Goal: Task Accomplishment & Management: Complete application form

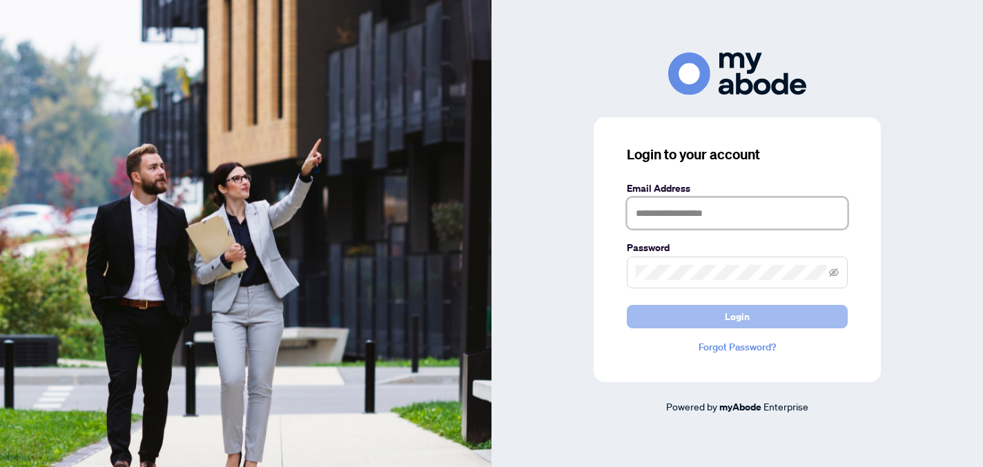
type input "**********"
click at [756, 320] on button "Login" at bounding box center [737, 316] width 221 height 23
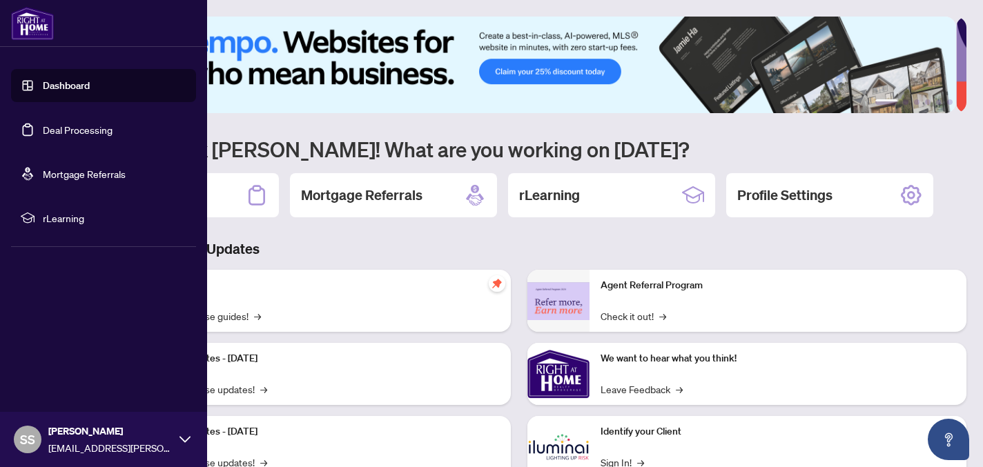
click at [66, 131] on link "Deal Processing" at bounding box center [78, 130] width 70 height 12
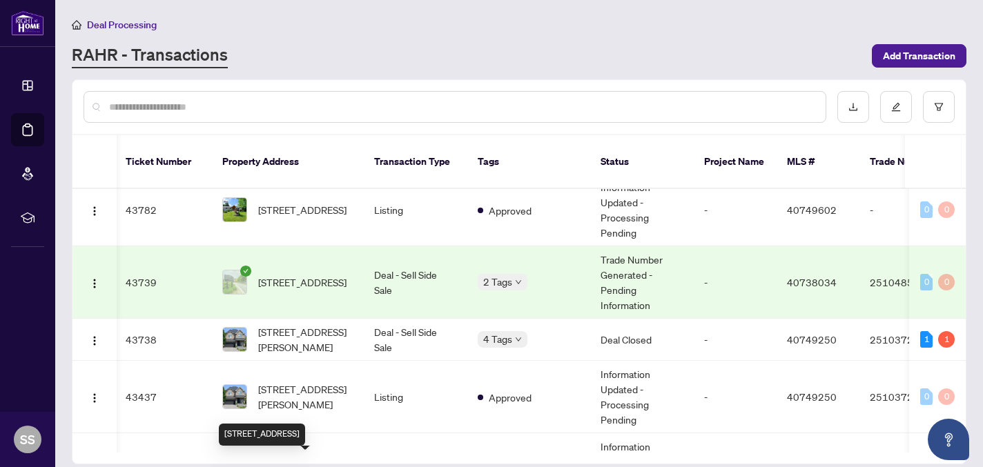
scroll to position [0, 2]
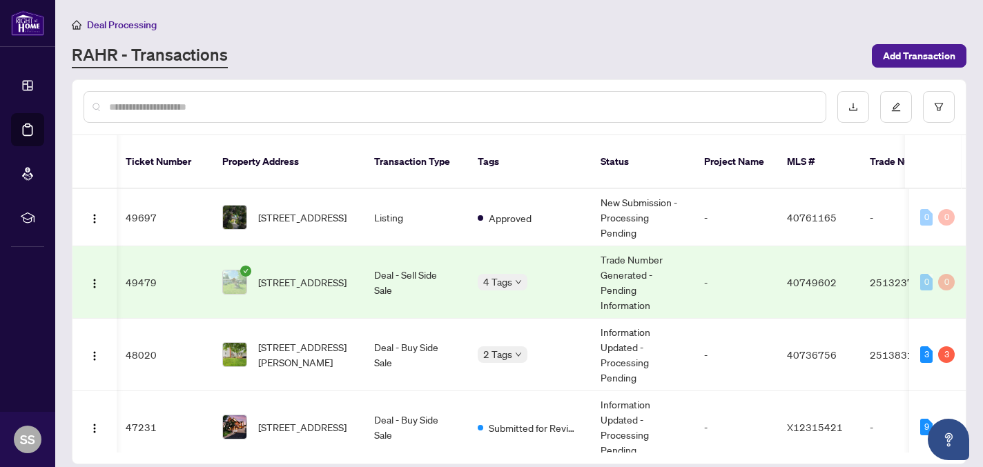
click at [928, 67] on div "[PERSON_NAME] - Transactions Add Transaction" at bounding box center [519, 55] width 894 height 25
click at [921, 57] on span "Add Transaction" at bounding box center [919, 56] width 72 height 22
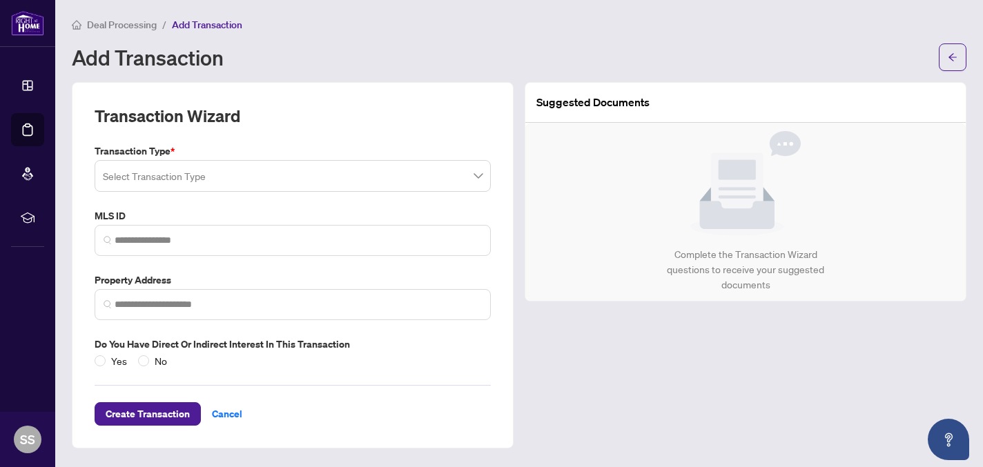
click at [277, 182] on input "search" at bounding box center [286, 178] width 367 height 30
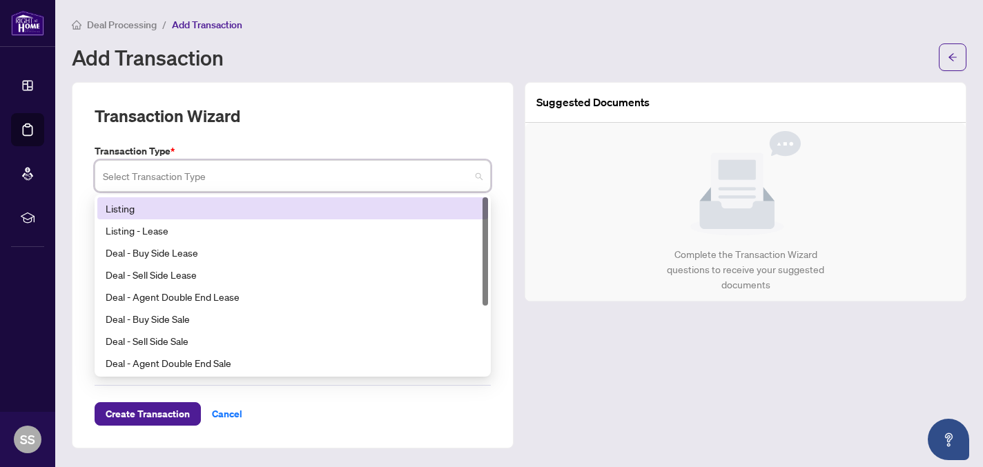
click at [261, 208] on div "Listing" at bounding box center [293, 208] width 374 height 15
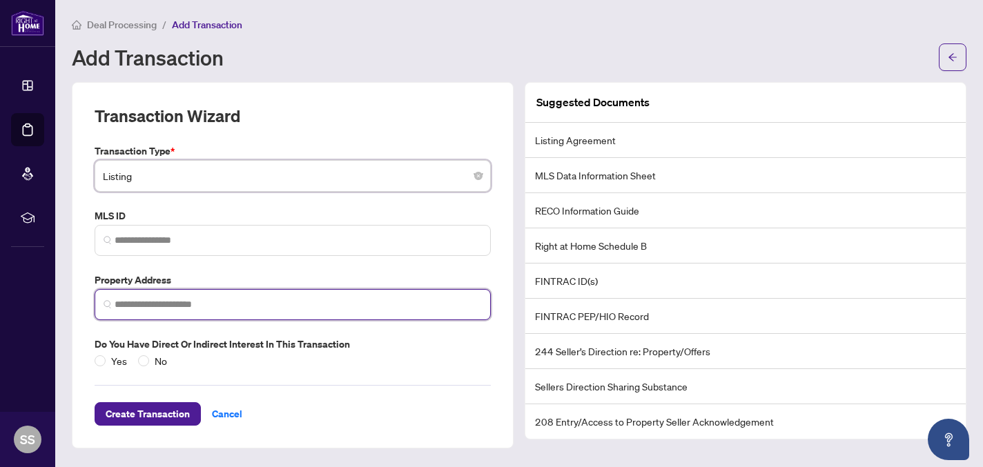
click at [229, 304] on input "search" at bounding box center [298, 304] width 367 height 14
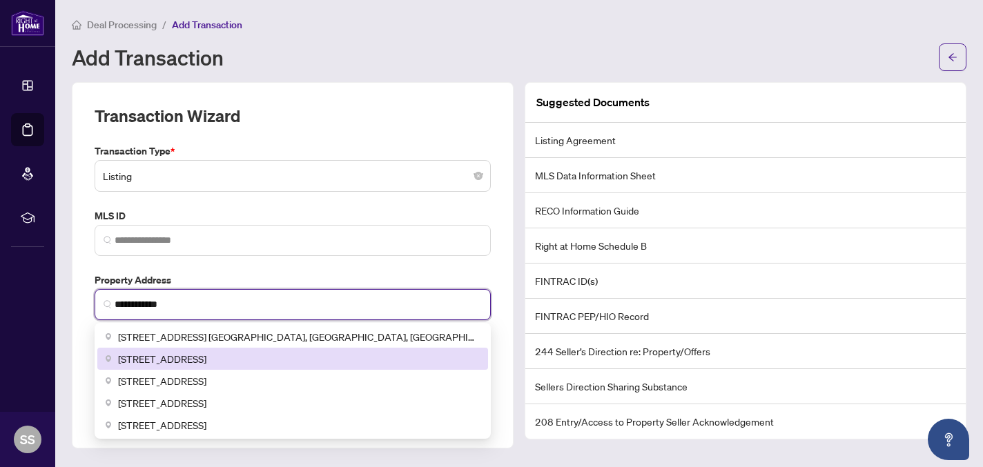
click at [315, 356] on div "[STREET_ADDRESS]" at bounding box center [293, 358] width 374 height 15
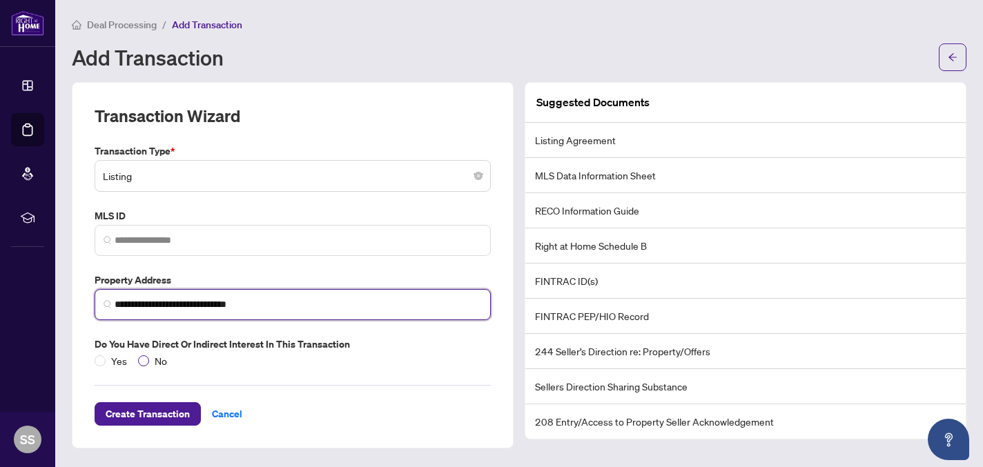
type input "**********"
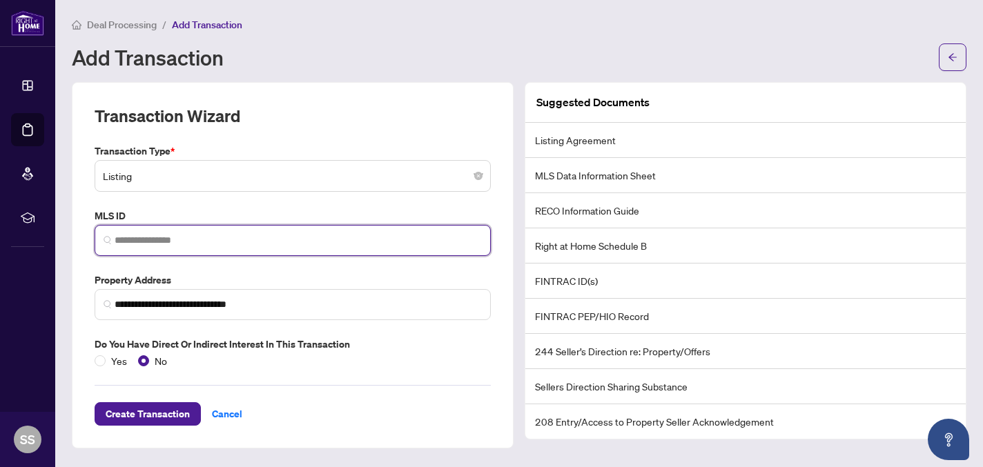
click at [136, 234] on input "search" at bounding box center [298, 240] width 367 height 14
paste input "********"
type input "********"
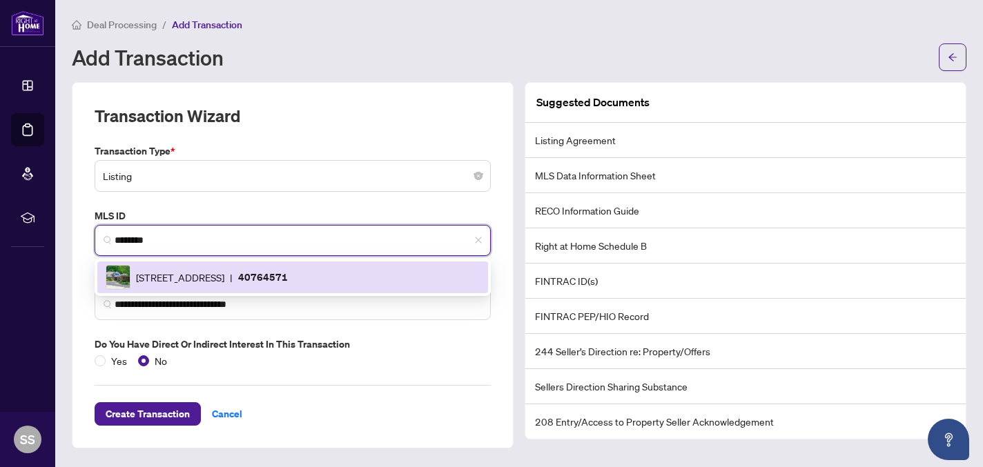
click at [288, 271] on p "40764571" at bounding box center [263, 277] width 50 height 16
type input "**********"
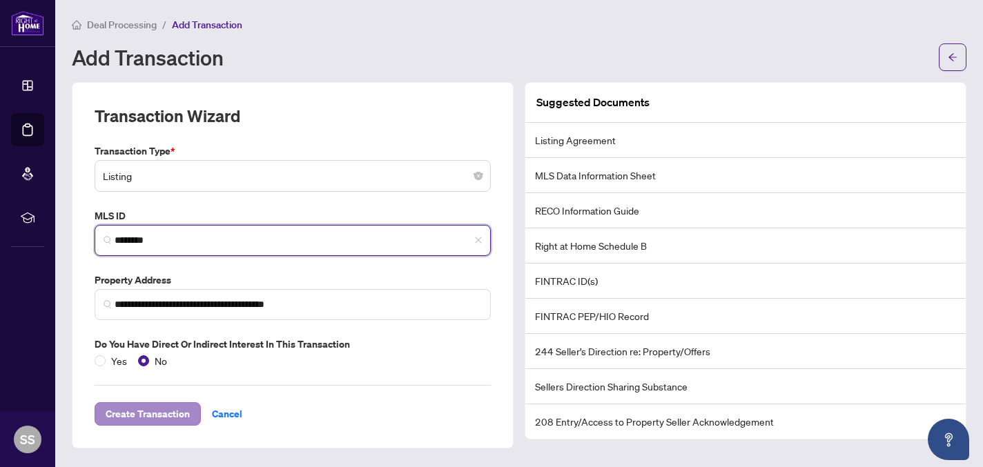
type input "********"
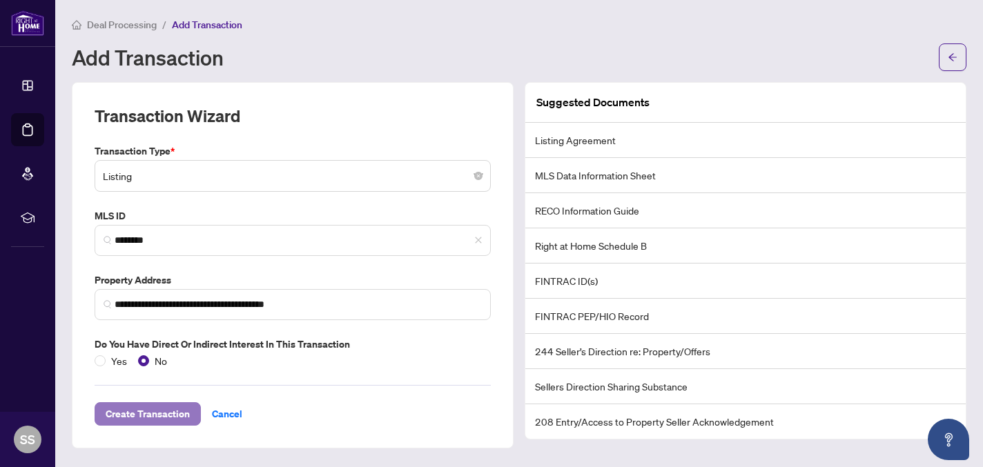
click at [157, 416] on span "Create Transaction" at bounding box center [148, 414] width 84 height 22
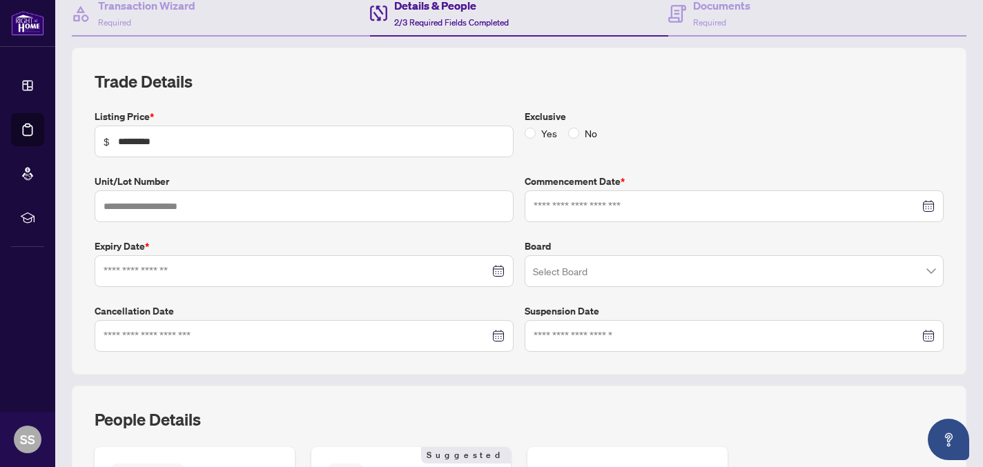
scroll to position [145, 0]
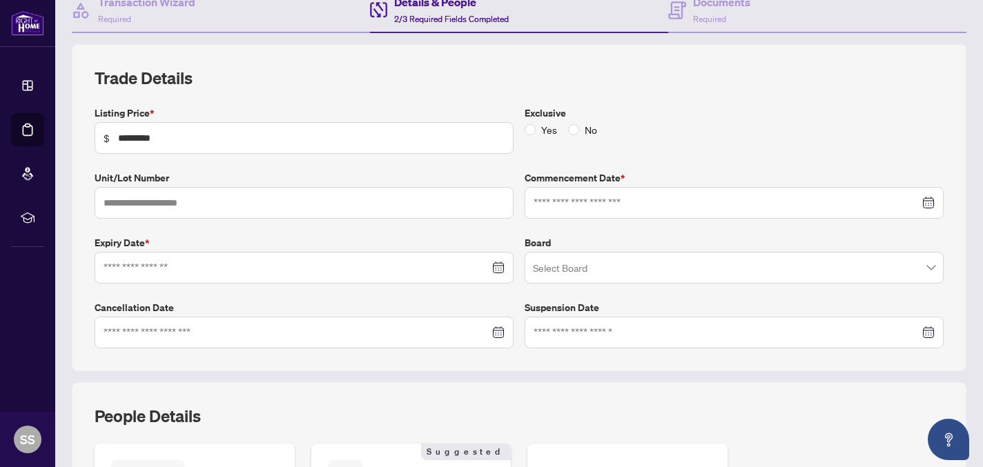
type input "**********"
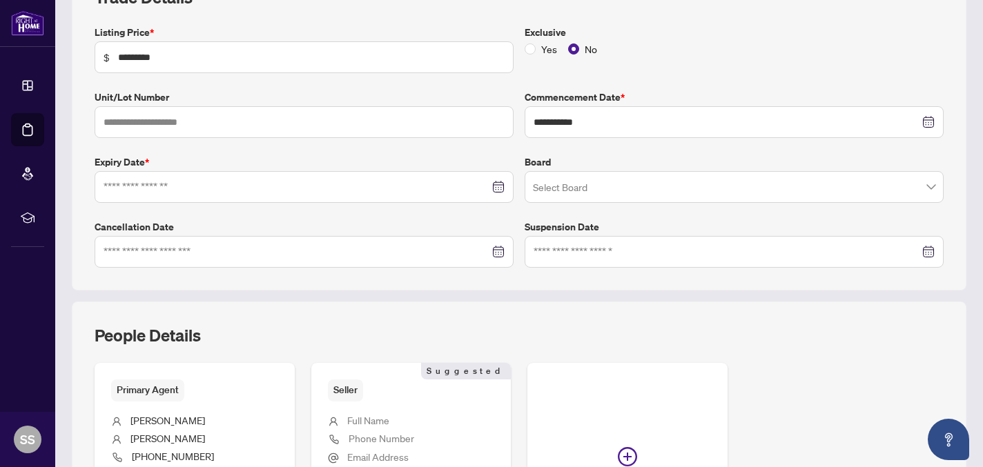
scroll to position [231, 0]
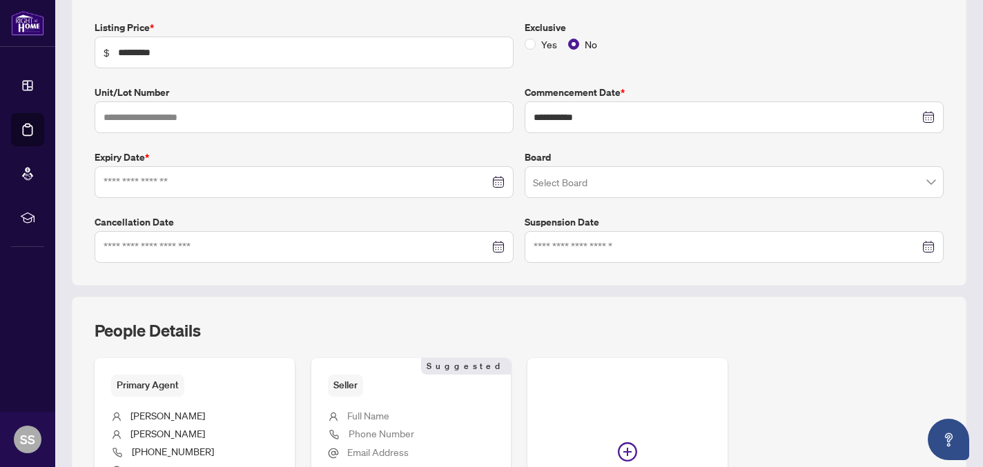
click at [327, 191] on div at bounding box center [304, 182] width 419 height 32
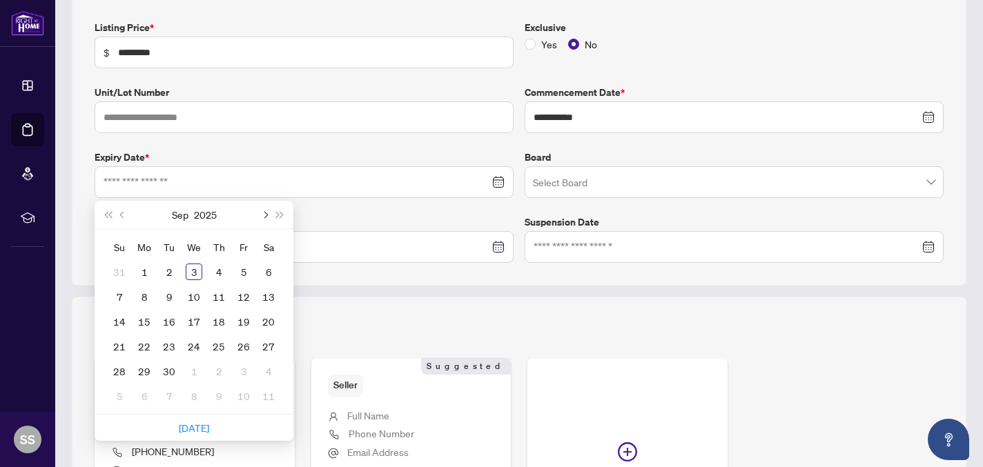
click at [263, 214] on span "Next month (PageDown)" at bounding box center [264, 214] width 7 height 7
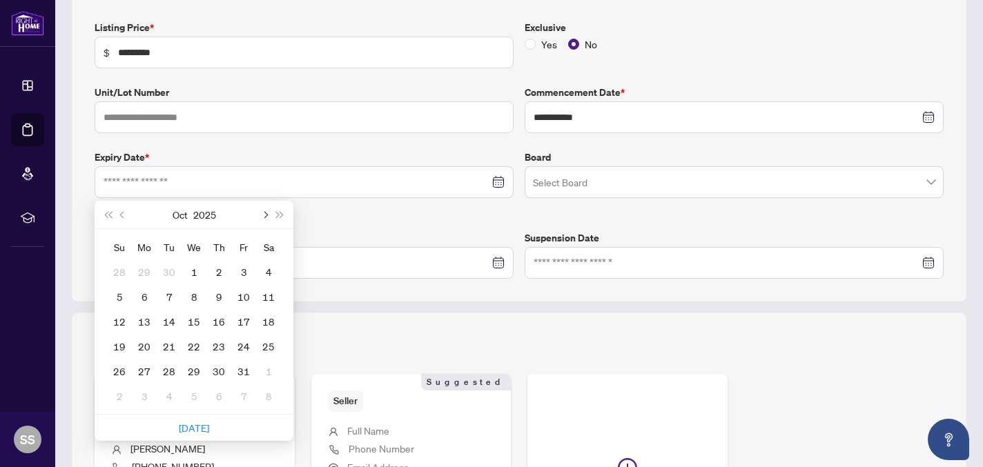
click at [263, 214] on span "Next month (PageDown)" at bounding box center [264, 214] width 7 height 7
type input "**********"
click at [267, 211] on button "Next month (PageDown)" at bounding box center [264, 215] width 15 height 28
type input "**********"
click at [168, 266] on div "2" at bounding box center [169, 272] width 17 height 17
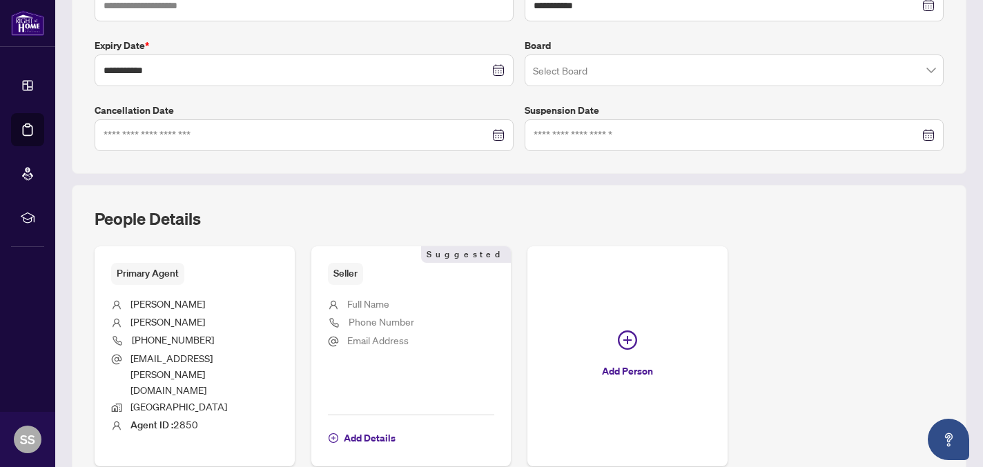
scroll to position [384, 0]
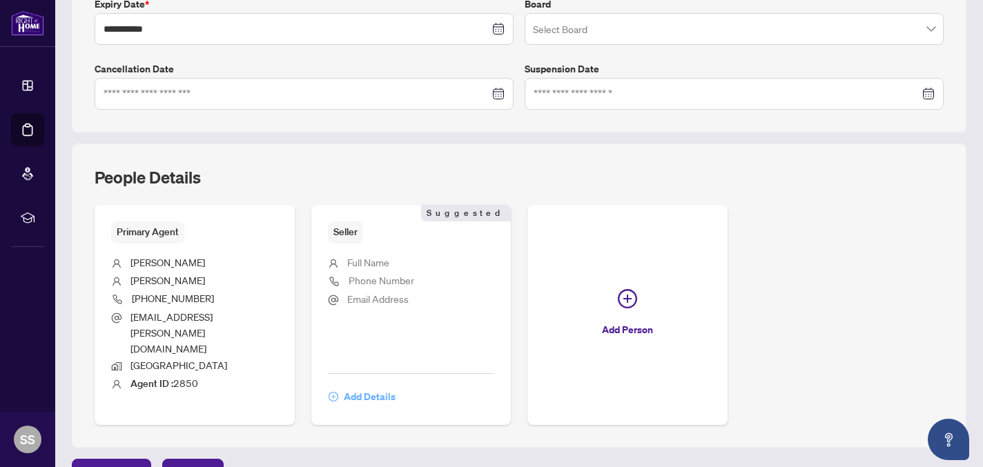
click at [377, 386] on span "Add Details" at bounding box center [370, 397] width 52 height 22
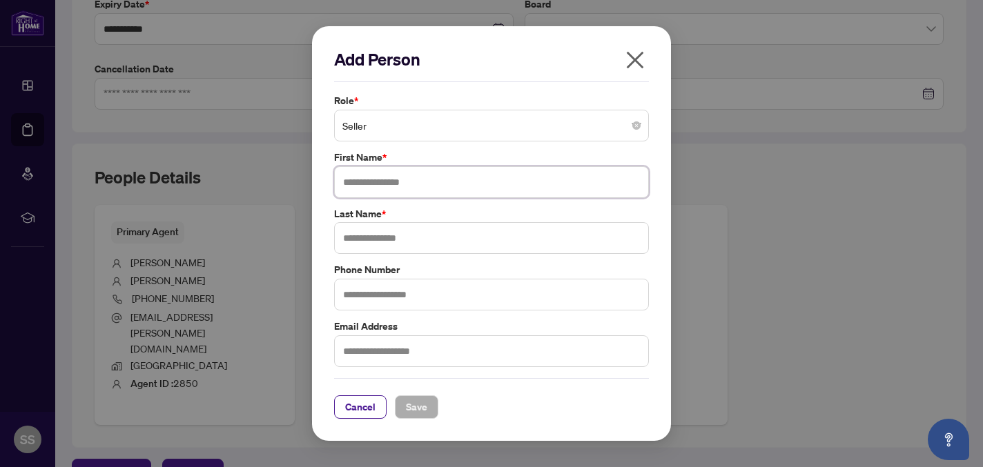
click at [386, 177] on input "text" at bounding box center [491, 182] width 315 height 32
type input "*****"
type input "******"
click at [411, 406] on span "Save" at bounding box center [416, 407] width 21 height 22
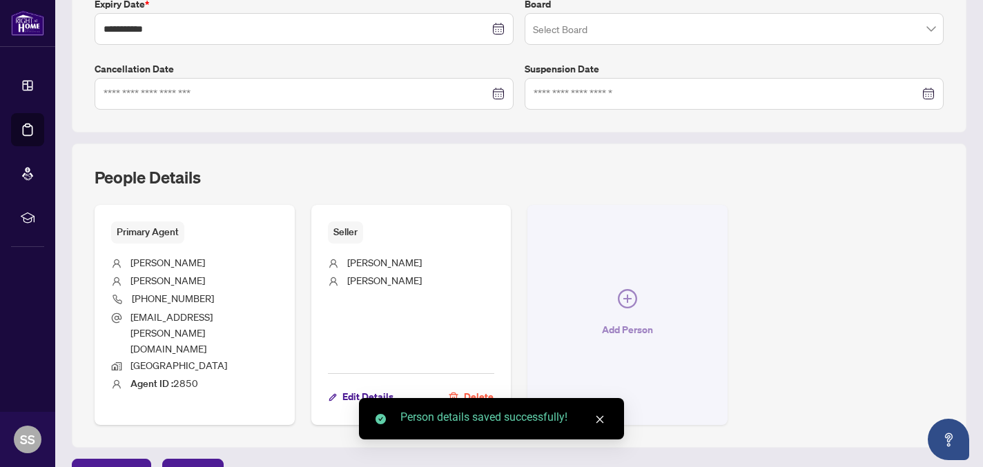
click at [616, 319] on span "Add Person" at bounding box center [627, 330] width 51 height 22
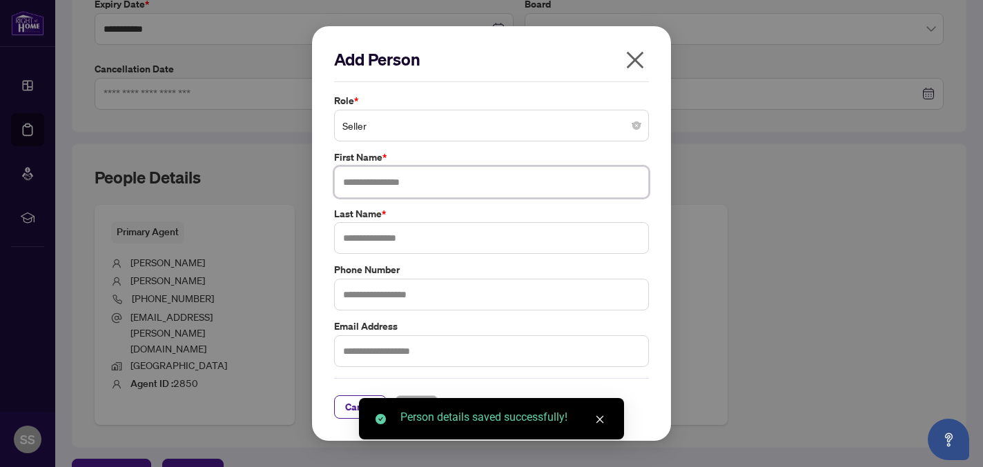
click at [403, 175] on input "text" at bounding box center [491, 182] width 315 height 32
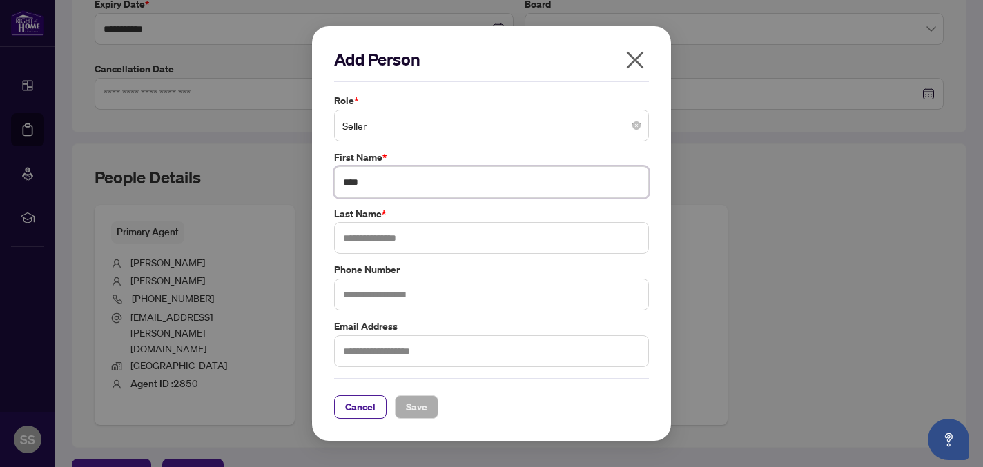
type input "****"
type input "******"
click at [419, 418] on button "Save" at bounding box center [416, 406] width 43 height 23
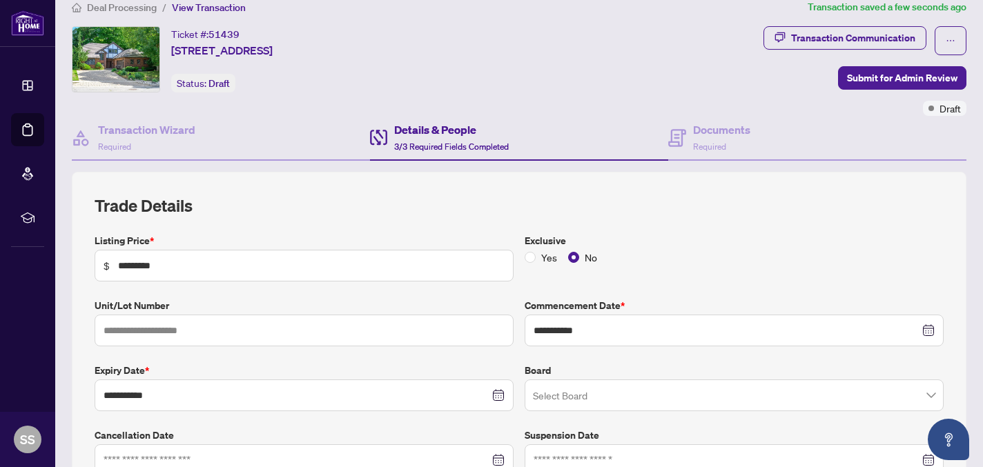
scroll to position [0, 0]
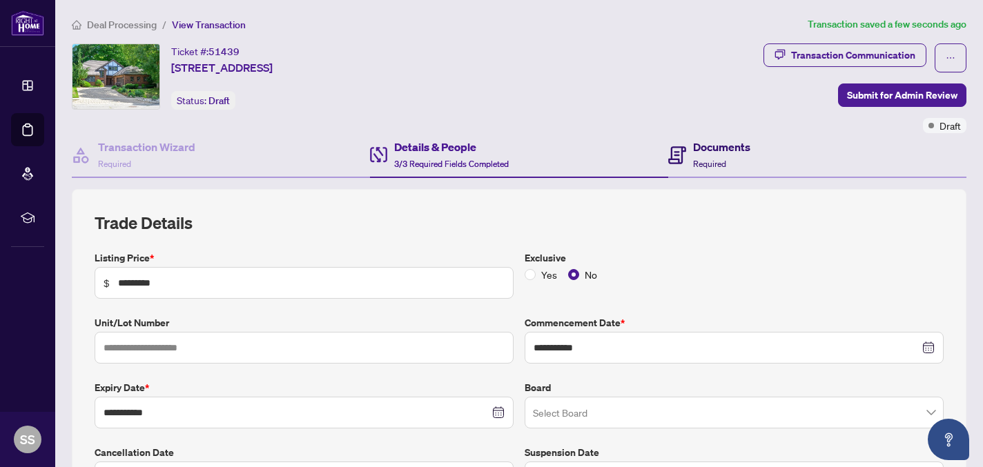
click at [703, 148] on h4 "Documents" at bounding box center [721, 147] width 57 height 17
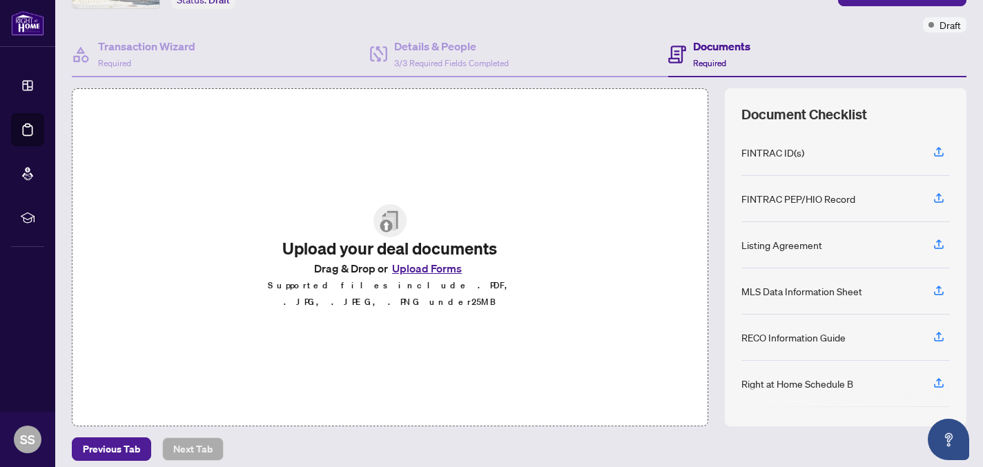
scroll to position [110, 0]
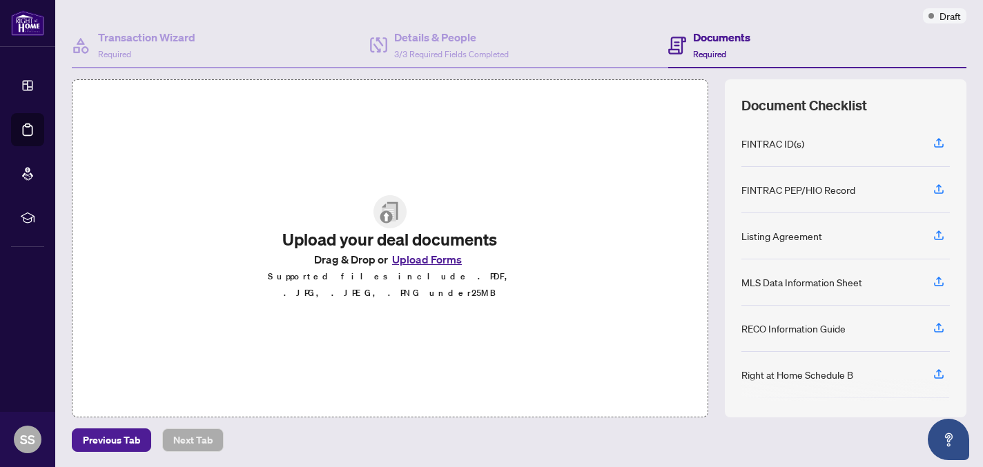
click at [438, 264] on button "Upload Forms" at bounding box center [427, 260] width 78 height 18
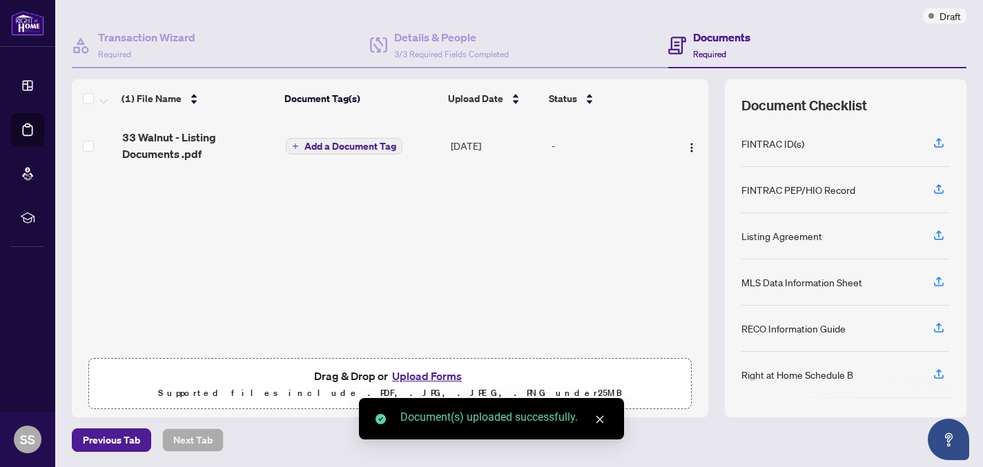
click at [419, 372] on button "Upload Forms" at bounding box center [427, 376] width 78 height 18
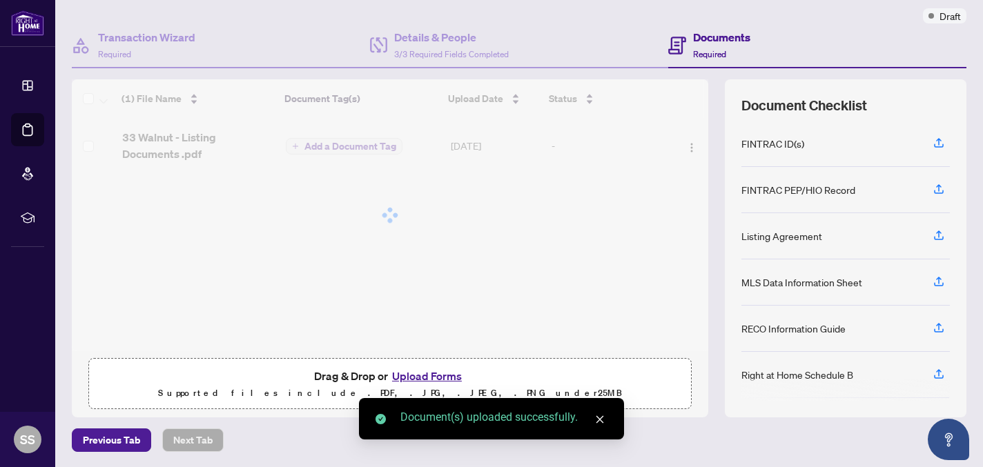
click at [423, 375] on button "Upload Forms" at bounding box center [427, 376] width 78 height 18
click at [427, 376] on button "Upload Forms" at bounding box center [427, 376] width 78 height 18
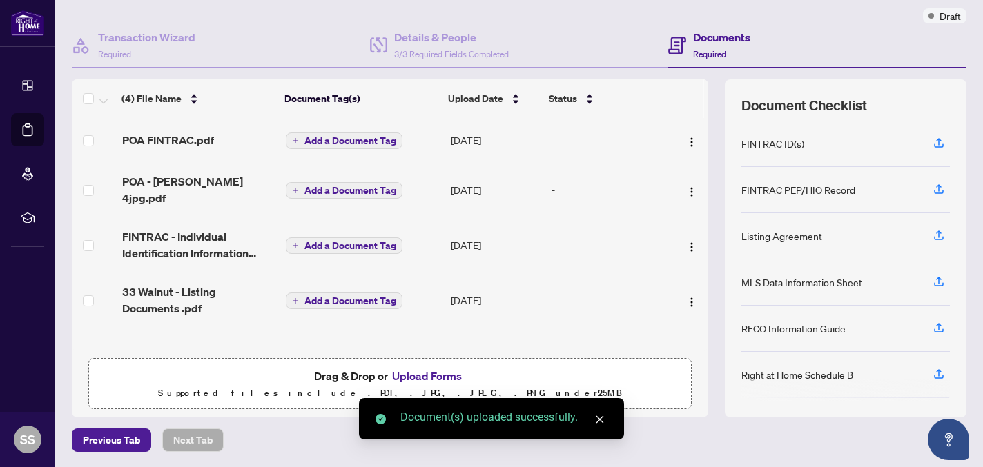
click at [333, 139] on span "Add a Document Tag" at bounding box center [350, 141] width 92 height 10
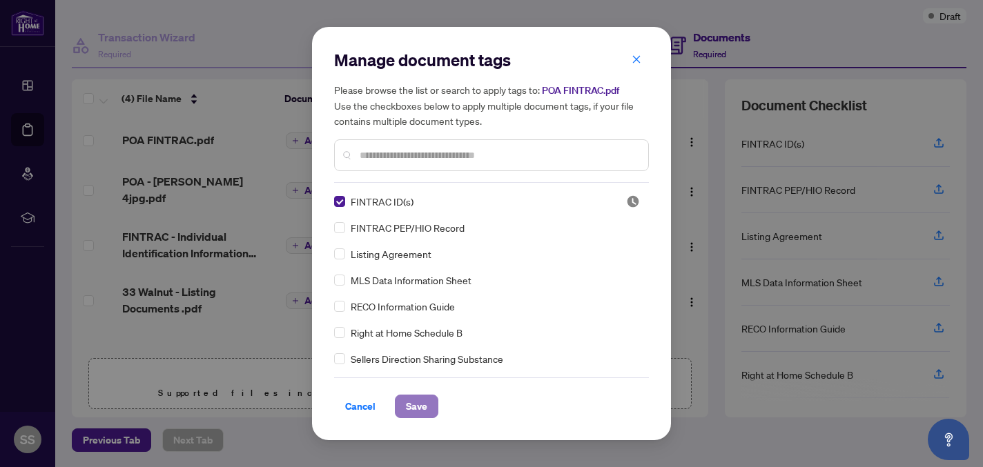
drag, startPoint x: 420, startPoint y: 409, endPoint x: 409, endPoint y: 399, distance: 14.6
click at [420, 409] on span "Save" at bounding box center [416, 406] width 21 height 22
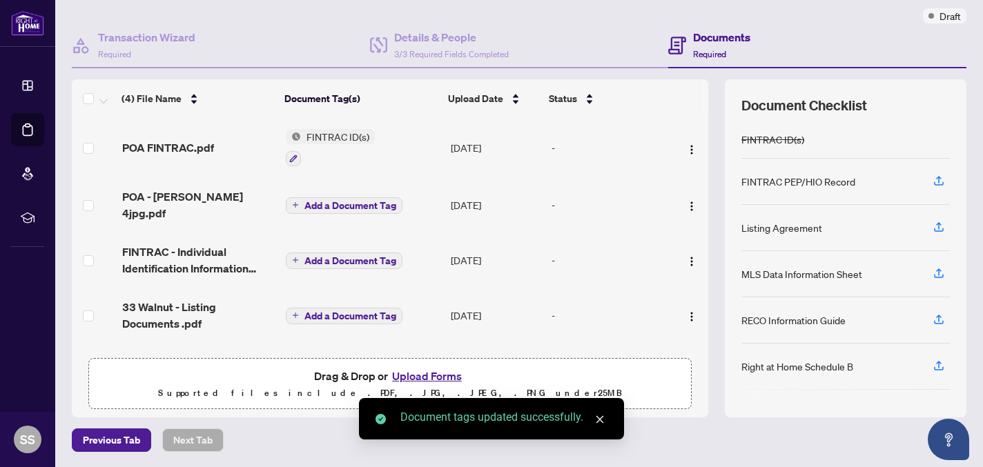
click at [335, 197] on button "Add a Document Tag" at bounding box center [344, 205] width 117 height 17
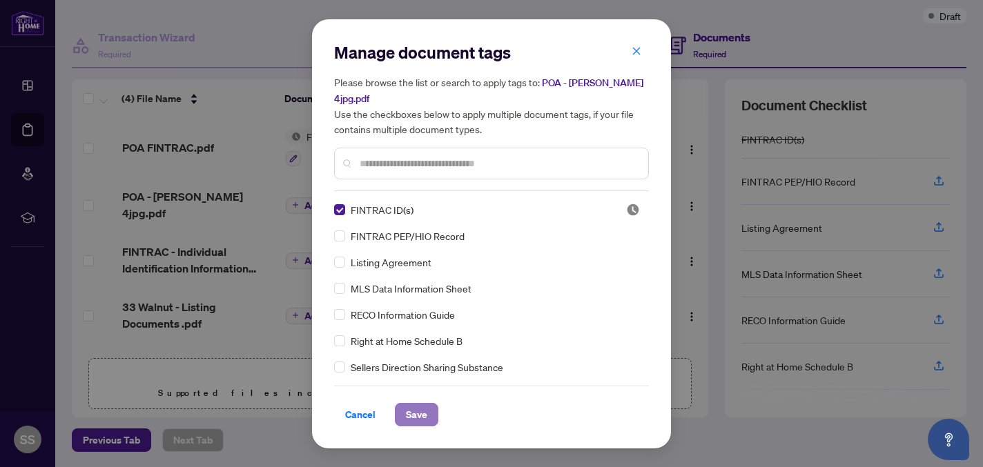
click at [428, 403] on button "Save" at bounding box center [416, 414] width 43 height 23
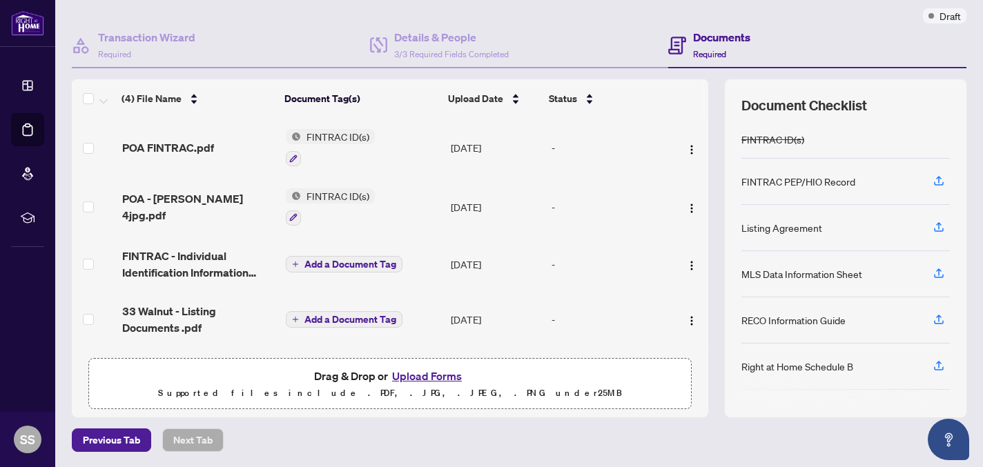
click at [354, 264] on span "Add a Document Tag" at bounding box center [350, 265] width 92 height 10
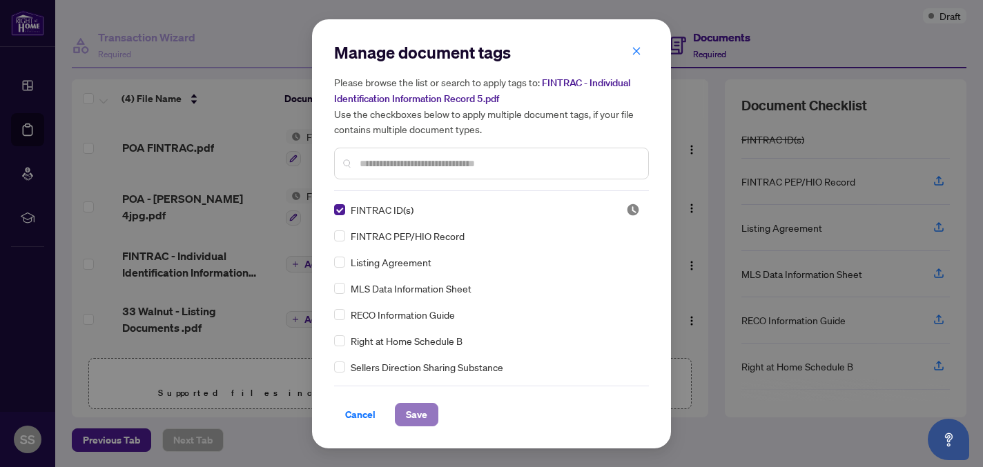
click at [418, 413] on span "Save" at bounding box center [416, 415] width 21 height 22
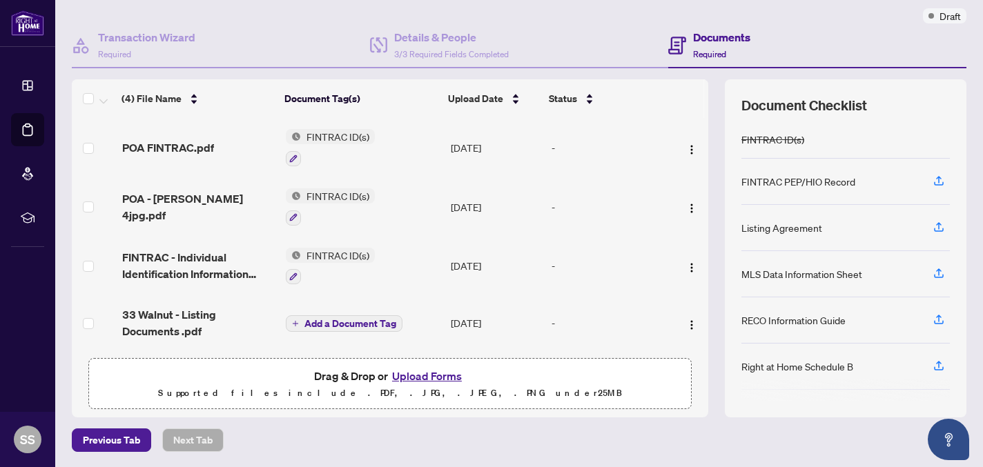
click at [353, 196] on span "FINTRAC ID(s)" at bounding box center [338, 195] width 74 height 15
click at [256, 262] on img at bounding box center [256, 262] width 15 height 15
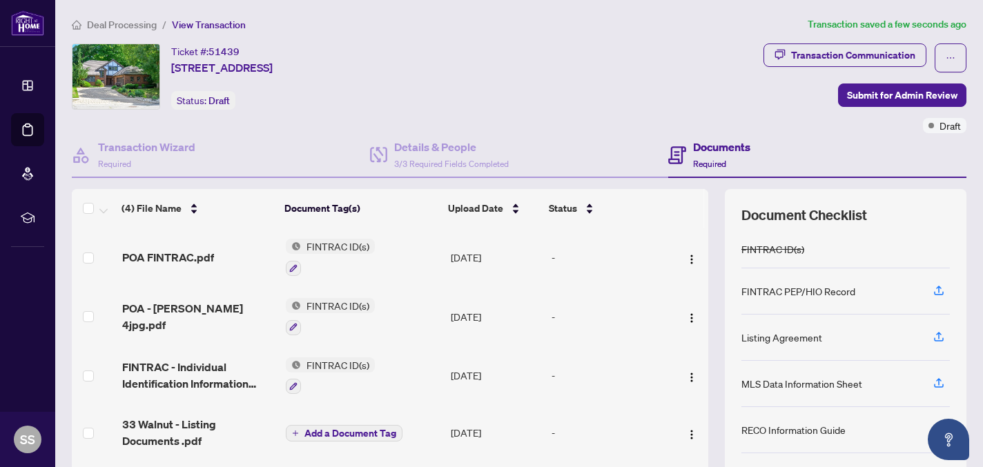
click at [332, 304] on span "FINTRAC ID(s)" at bounding box center [338, 305] width 74 height 15
click at [362, 324] on div at bounding box center [330, 327] width 89 height 17
click at [289, 323] on icon "button" at bounding box center [293, 327] width 8 height 8
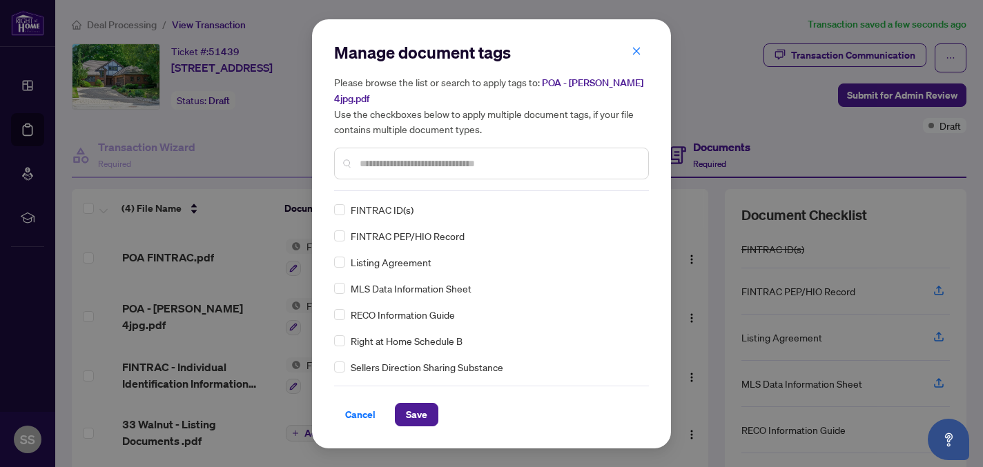
click at [385, 156] on input "text" at bounding box center [498, 163] width 277 height 15
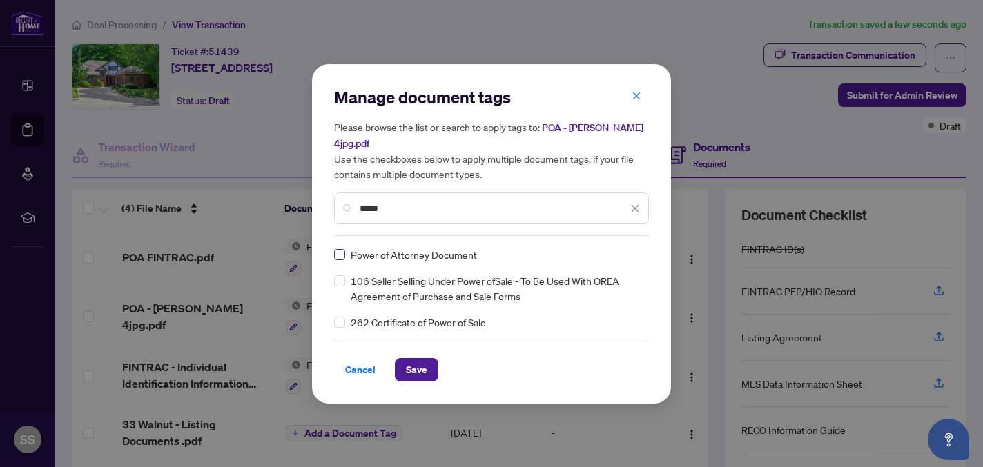
type input "*****"
click at [424, 365] on span "Save" at bounding box center [416, 370] width 21 height 22
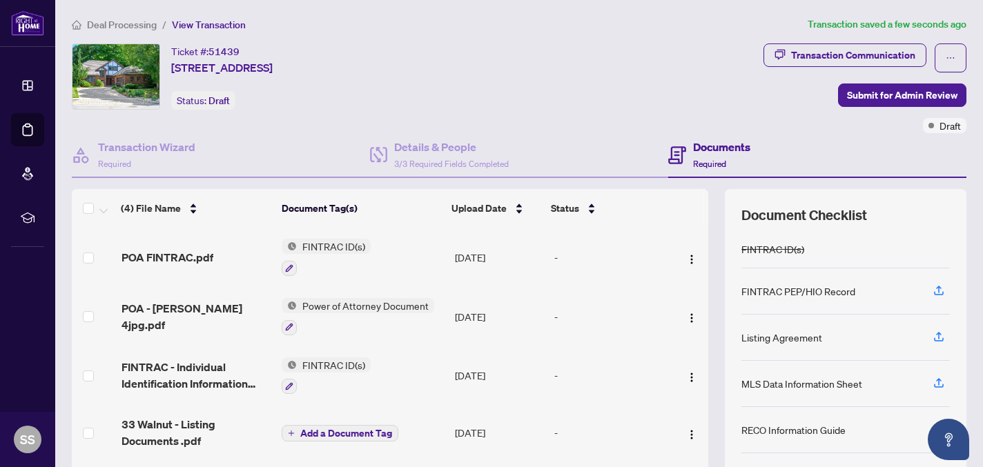
scroll to position [2, 0]
click at [331, 429] on span "Add a Document Tag" at bounding box center [346, 434] width 92 height 10
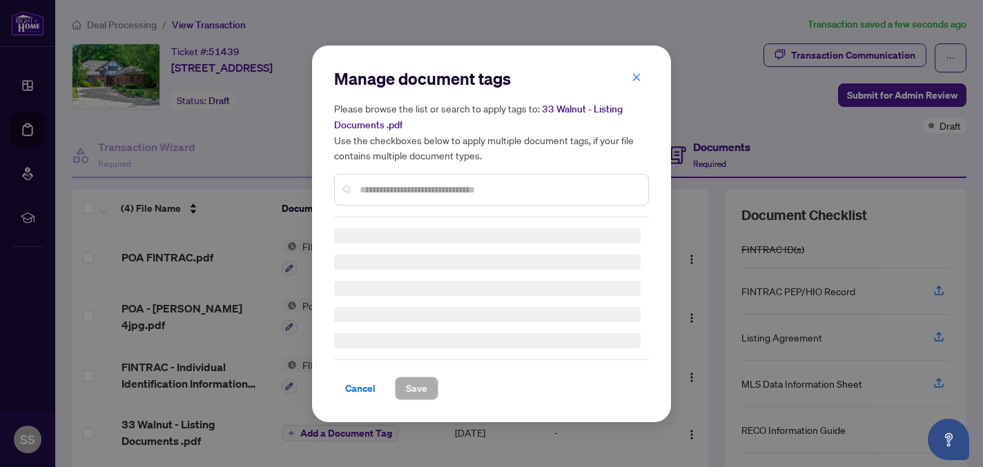
click at [411, 191] on div "Manage document tags Please browse the list or search to apply tags to: 33 Waln…" at bounding box center [491, 234] width 315 height 333
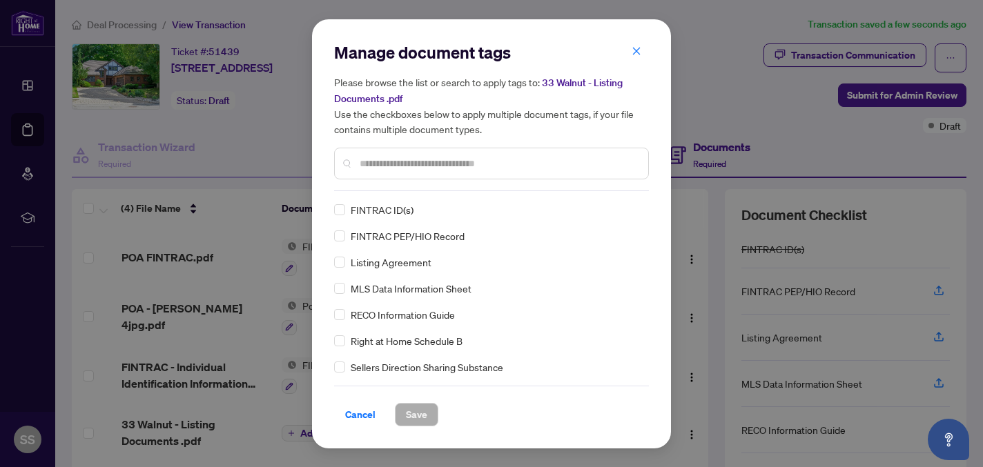
click at [398, 173] on div at bounding box center [491, 164] width 315 height 32
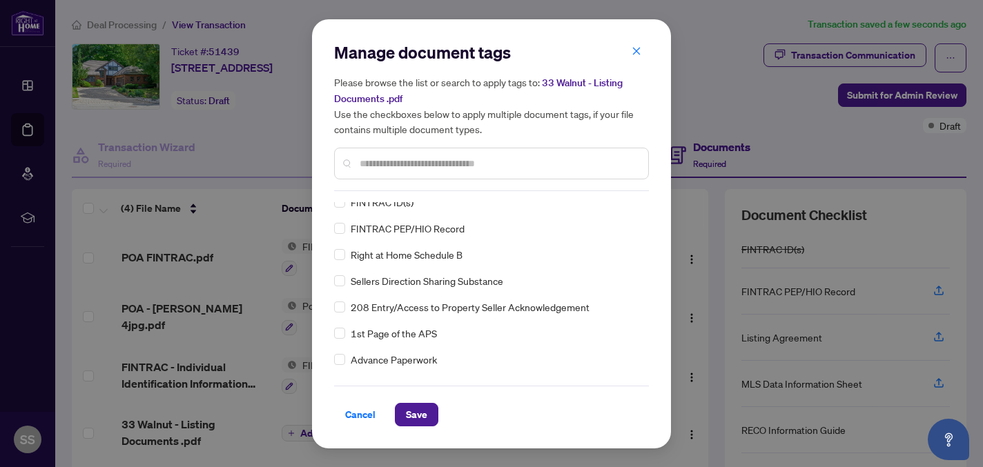
scroll to position [0, 0]
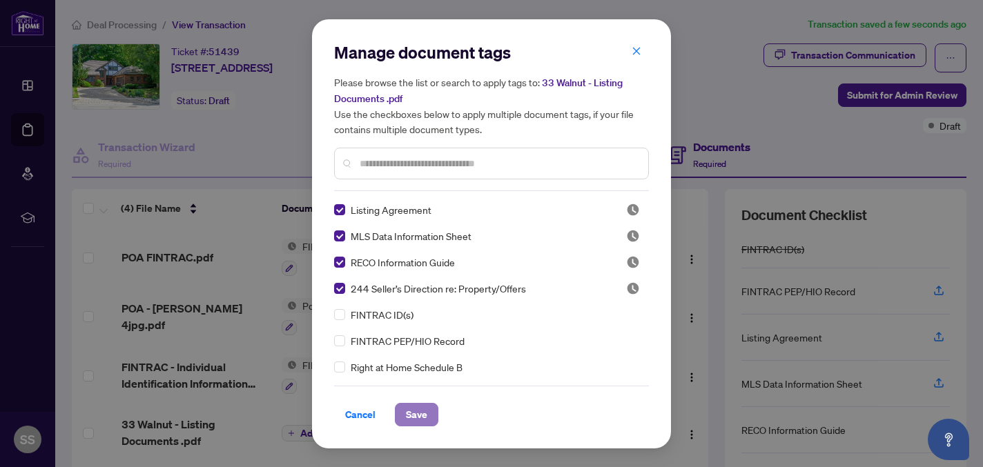
click at [410, 411] on span "Save" at bounding box center [416, 415] width 21 height 22
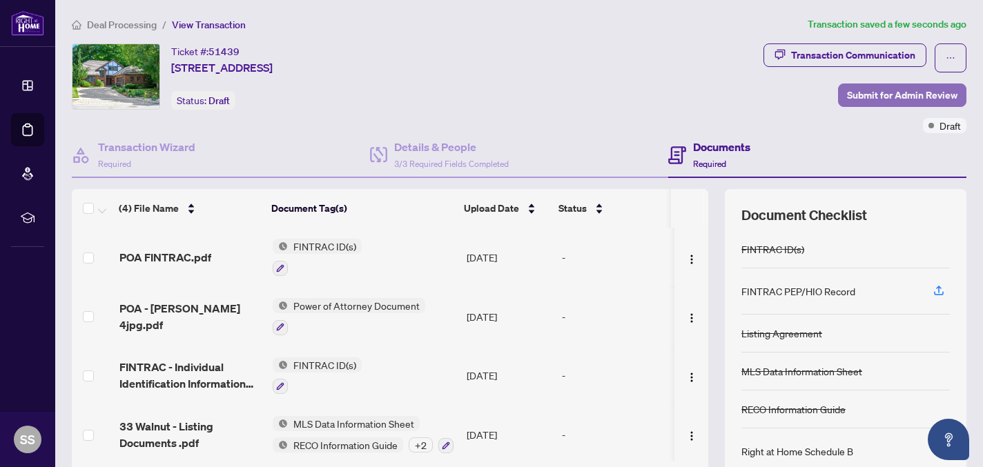
click at [878, 92] on span "Submit for Admin Review" at bounding box center [902, 95] width 110 height 22
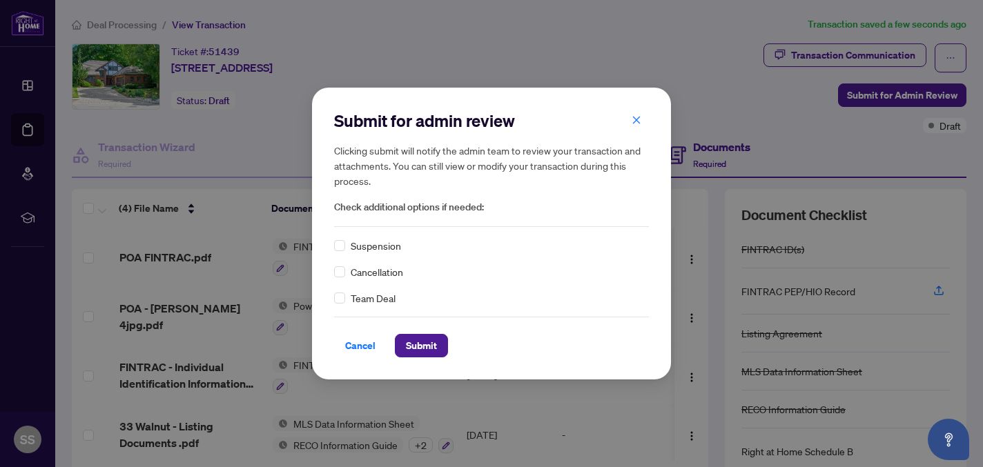
drag, startPoint x: 429, startPoint y: 345, endPoint x: 537, endPoint y: 334, distance: 108.2
click at [429, 345] on span "Submit" at bounding box center [421, 346] width 31 height 22
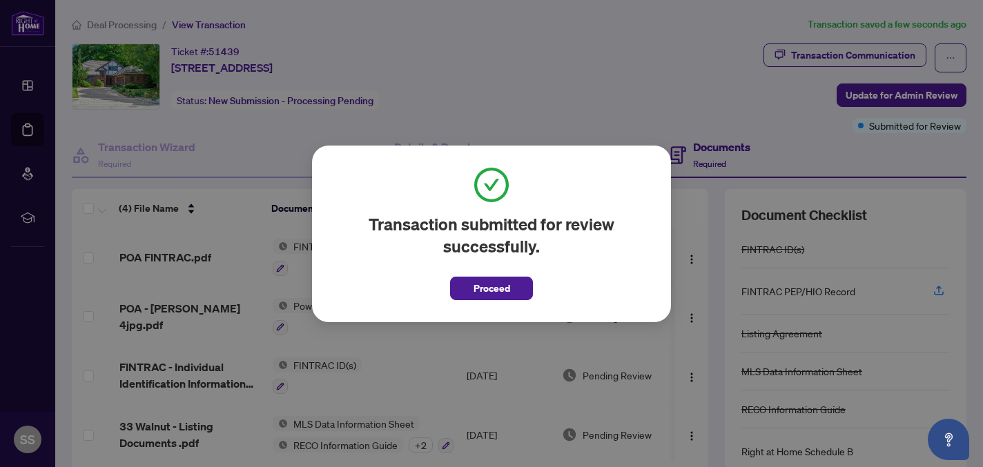
click at [507, 292] on span "Proceed" at bounding box center [491, 288] width 37 height 22
